Goal: Find specific page/section: Find specific page/section

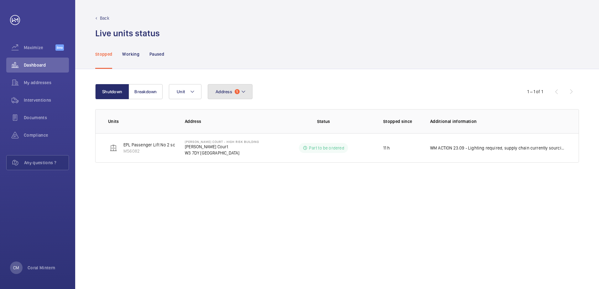
click at [232, 91] on button "Address 1" at bounding box center [230, 91] width 45 height 15
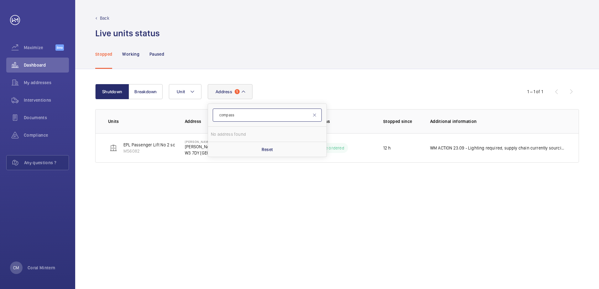
drag, startPoint x: 253, startPoint y: 114, endPoint x: 240, endPoint y: 111, distance: 13.8
click at [214, 106] on form "compass" at bounding box center [267, 115] width 118 height 23
type input "sapphire"
click at [267, 137] on label "[GEOGRAPHIC_DATA] - High [STREET_ADDRESS]" at bounding box center [262, 134] width 109 height 15
click at [223, 137] on input "[GEOGRAPHIC_DATA] - High [STREET_ADDRESS]" at bounding box center [217, 134] width 13 height 13
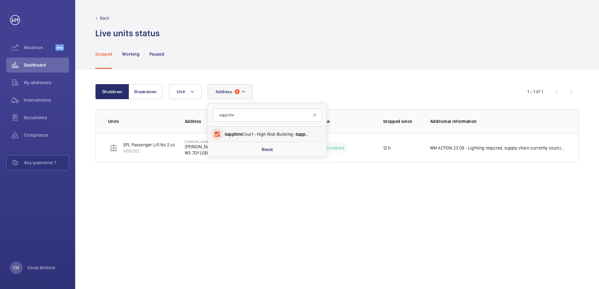
checkbox input "true"
drag, startPoint x: 392, startPoint y: 65, endPoint x: 293, endPoint y: 122, distance: 114.2
click at [392, 66] on div "Stopped Working Paused" at bounding box center [336, 54] width 483 height 30
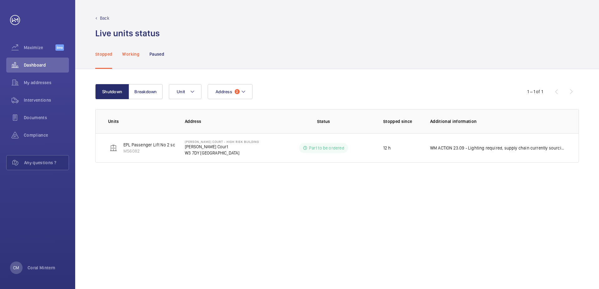
click at [139, 54] on p "Working" at bounding box center [130, 54] width 17 height 6
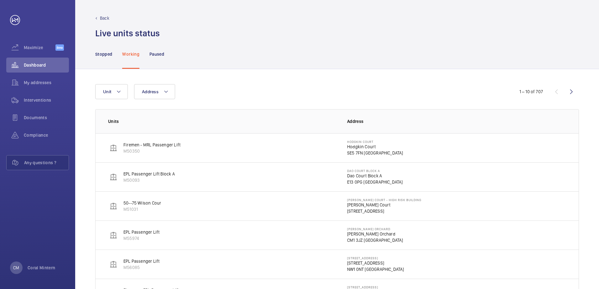
click at [94, 54] on div "Stopped Working Paused" at bounding box center [336, 54] width 523 height 30
click at [98, 55] on p "Stopped" at bounding box center [103, 54] width 17 height 6
